Goal: Transaction & Acquisition: Purchase product/service

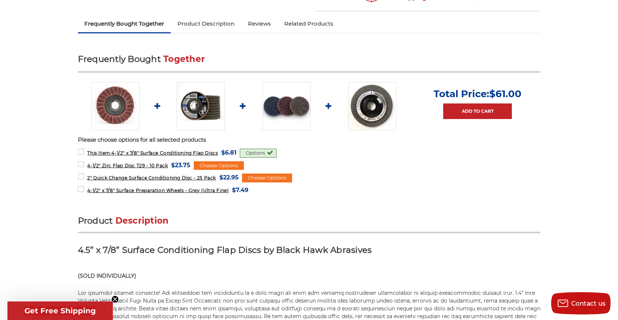
scroll to position [297, 0]
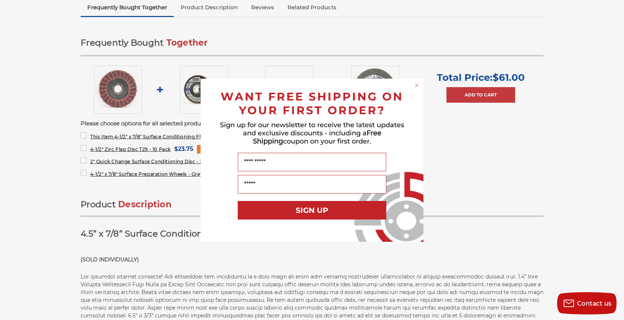
click at [420, 85] on circle "Close dialog" at bounding box center [416, 85] width 7 height 7
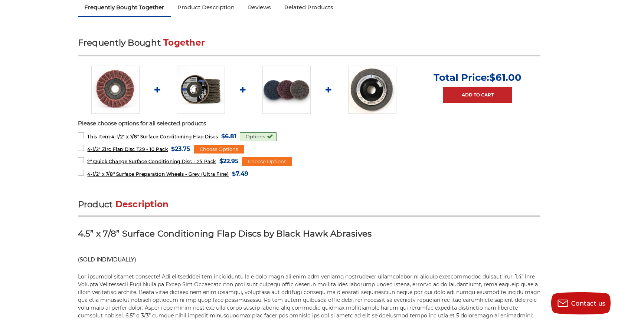
click at [260, 133] on div "Options" at bounding box center [258, 137] width 37 height 9
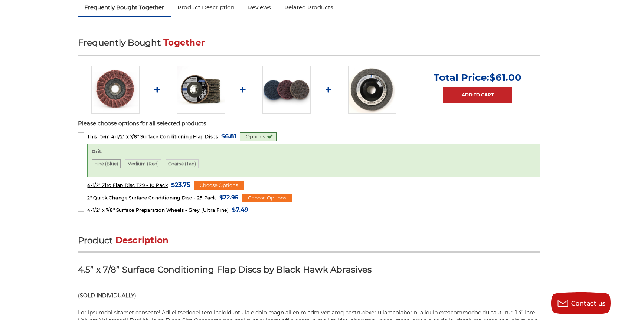
click at [102, 165] on label "Fine (Blue)" at bounding box center [106, 164] width 29 height 9
click at [356, 121] on p "Please choose options for all selected products" at bounding box center [309, 124] width 463 height 9
click at [83, 199] on label "2" Quick Change Surface Conditioning Disc - 25 Pack MSRP: Was: Now: $22.95 (You…" at bounding box center [158, 198] width 161 height 10
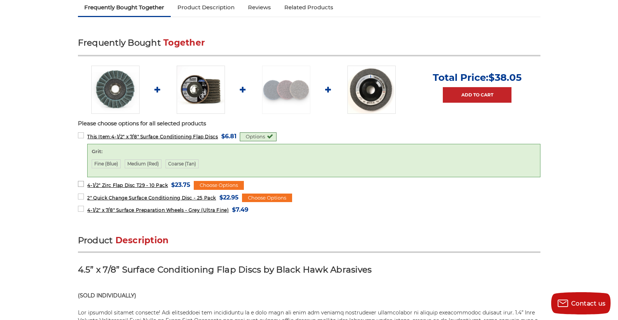
click at [82, 184] on label "4-1/2" Zirc Flap Disc T29 - 10 Pack MSRP: Was: Now: $23.75 (You save )" at bounding box center [134, 185] width 113 height 10
click at [98, 210] on span "4-1/2" x 7/8" Surface Preparation Wheels - Grey (Ultra Fine)" at bounding box center [157, 211] width 141 height 6
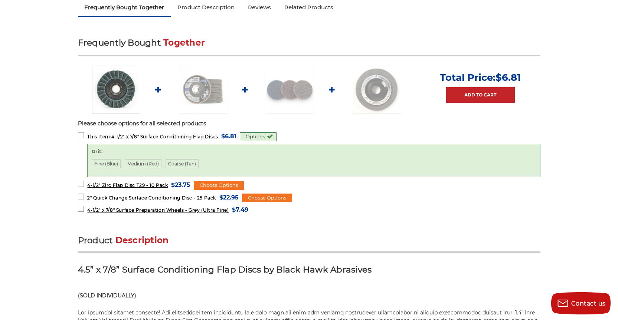
click at [99, 210] on span "4-1/2" x 7/8" Surface Preparation Wheels - Grey (Ultra Fine)" at bounding box center [157, 211] width 141 height 6
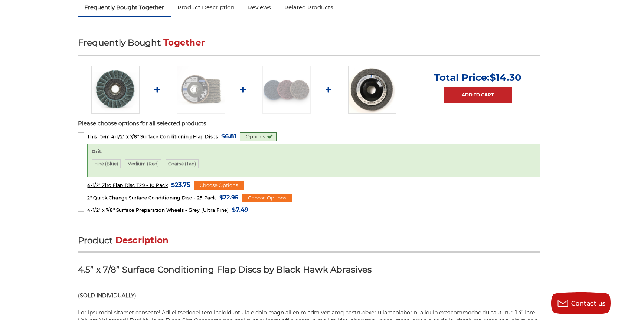
click at [376, 80] on img at bounding box center [372, 90] width 48 height 48
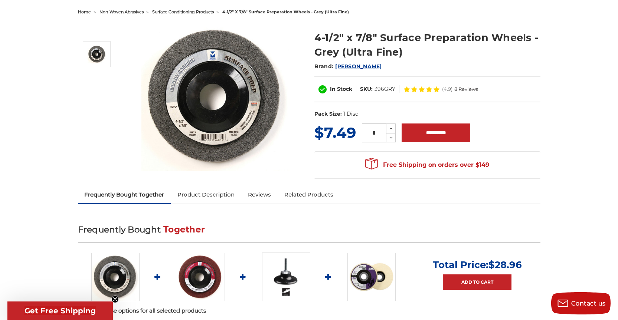
scroll to position [74, 0]
click at [261, 195] on link "Reviews" at bounding box center [259, 195] width 36 height 16
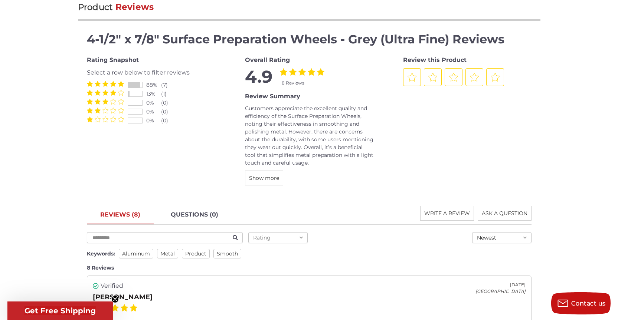
scroll to position [890, 0]
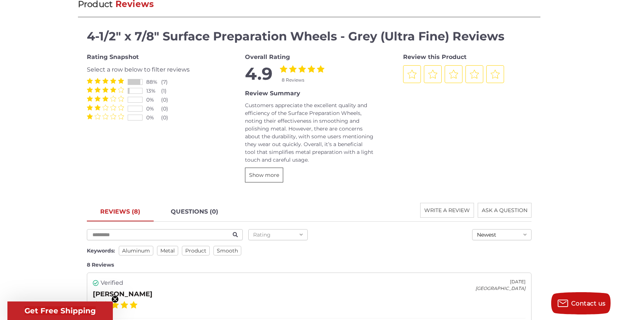
click at [266, 178] on span "Show more" at bounding box center [264, 175] width 30 height 7
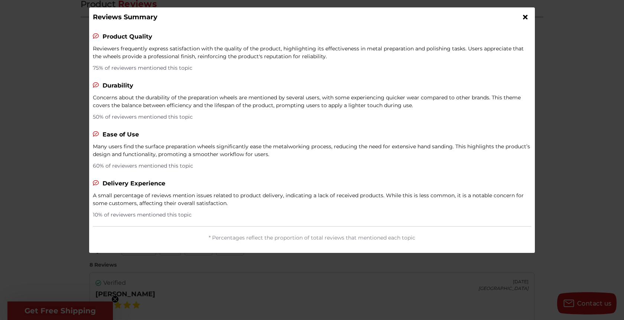
click at [525, 17] on icon at bounding box center [525, 17] width 4 height 7
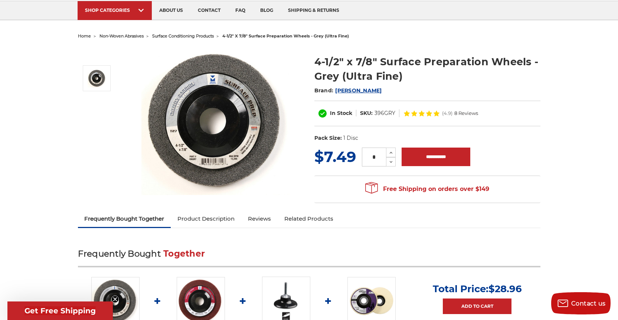
scroll to position [0, 0]
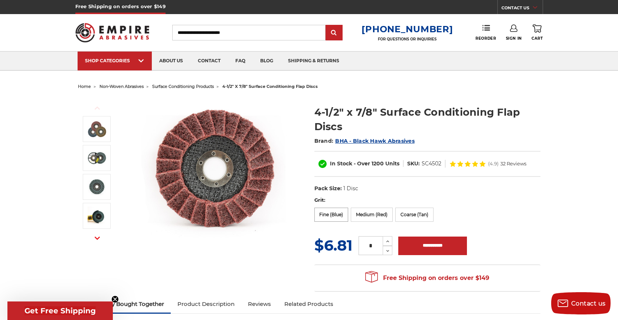
click at [328, 219] on label "Fine (Blue)" at bounding box center [332, 215] width 34 height 14
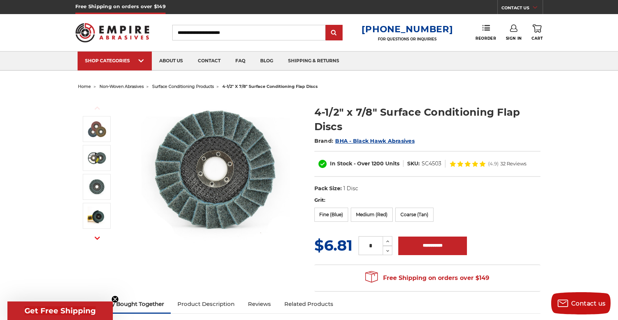
click at [462, 165] on icon at bounding box center [461, 164] width 6 height 6
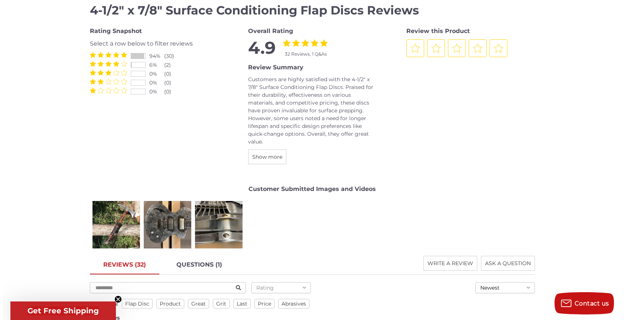
scroll to position [1001, 0]
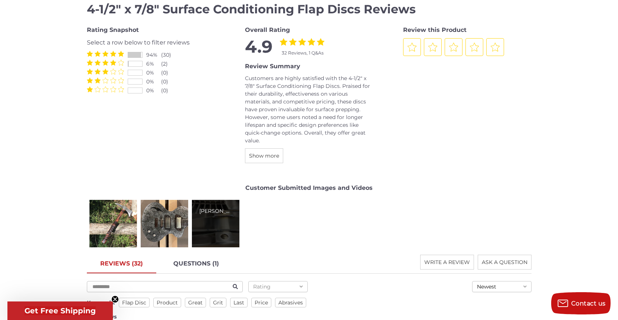
click at [216, 212] on div "Jason W." at bounding box center [215, 212] width 33 height 8
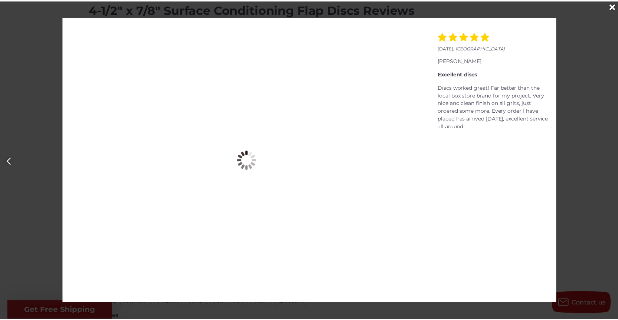
scroll to position [0, 1248]
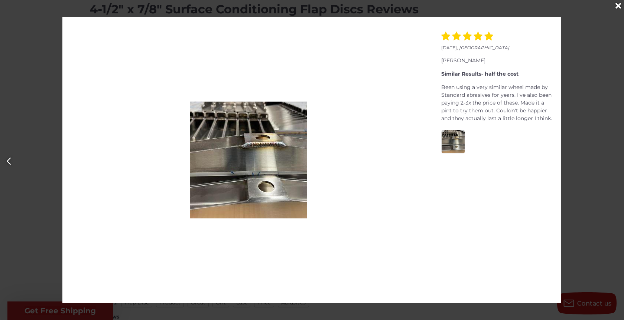
click at [616, 4] on icon "Close" at bounding box center [618, 6] width 6 height 8
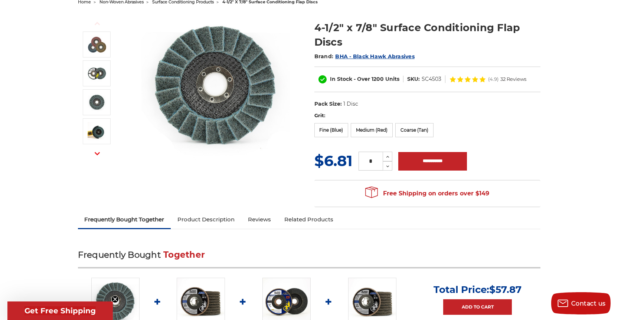
scroll to position [0, 0]
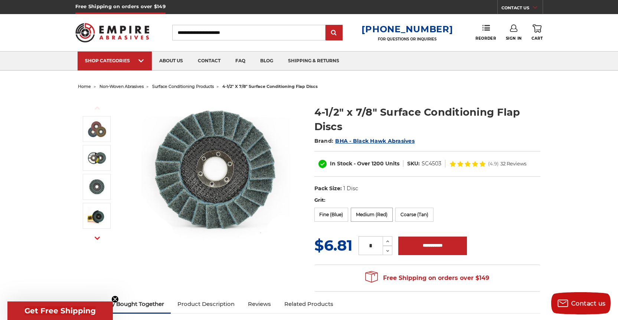
click at [361, 212] on label "Medium (Red)" at bounding box center [372, 215] width 42 height 14
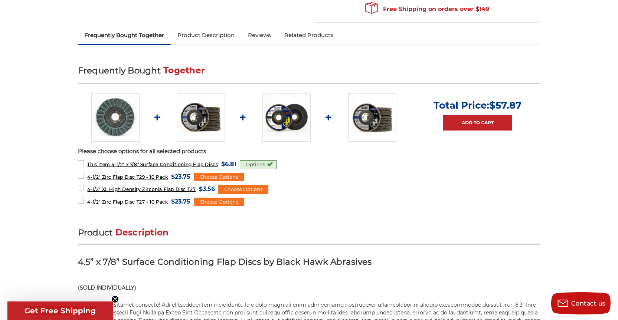
scroll to position [297, 0]
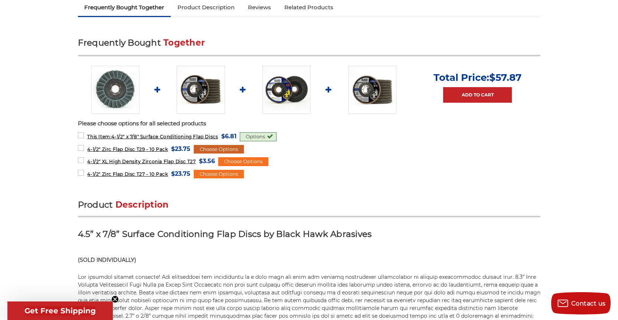
click at [204, 148] on div "Choose Options" at bounding box center [219, 149] width 50 height 9
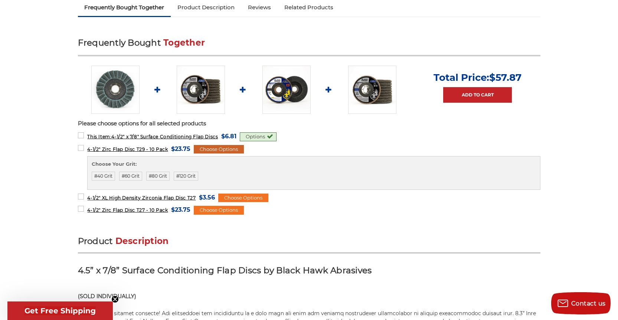
click at [215, 147] on div "Choose Options" at bounding box center [219, 149] width 50 height 9
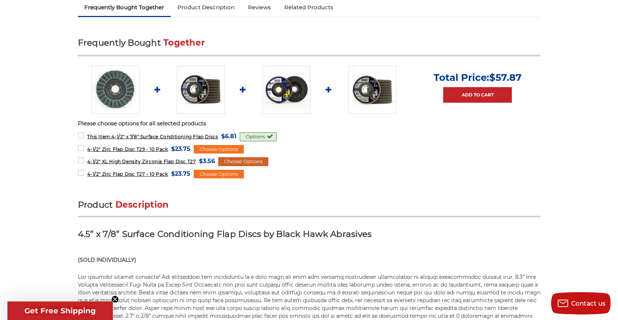
click at [244, 162] on div "Choose Options" at bounding box center [243, 161] width 50 height 9
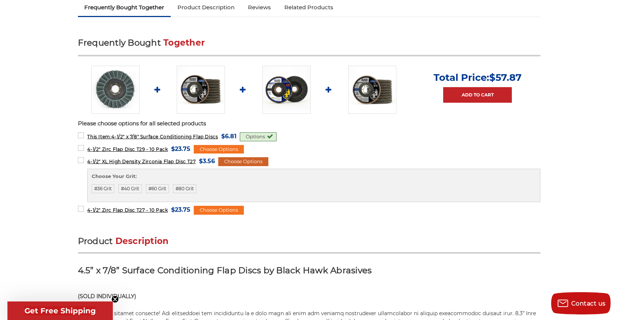
click at [244, 162] on div "Choose Options" at bounding box center [243, 161] width 50 height 9
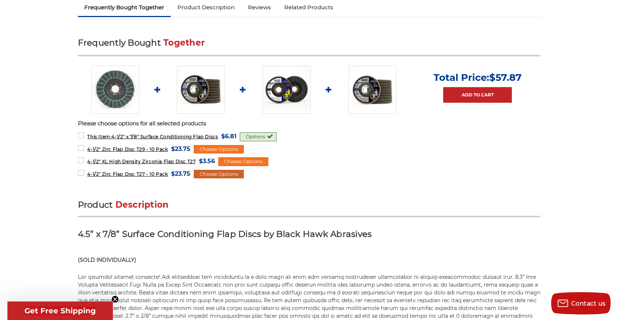
click at [229, 174] on div "Choose Options" at bounding box center [219, 174] width 50 height 9
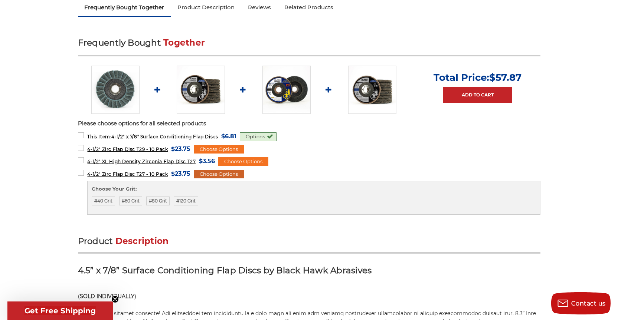
click at [232, 172] on div "Choose Options" at bounding box center [219, 174] width 50 height 9
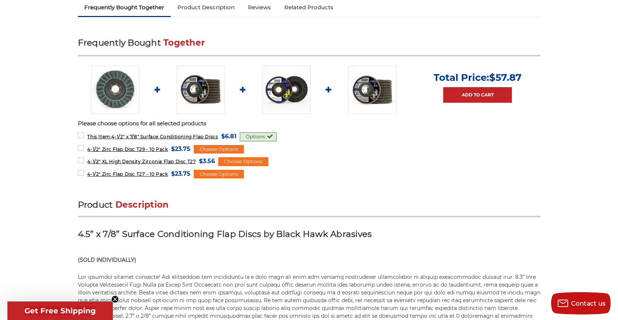
click at [117, 92] on img at bounding box center [115, 90] width 48 height 48
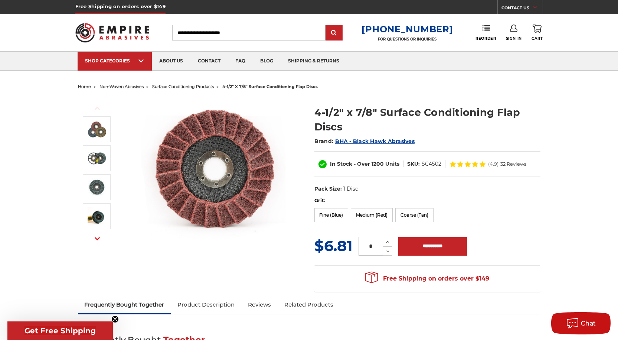
scroll to position [297, 0]
